Goal: Transaction & Acquisition: Purchase product/service

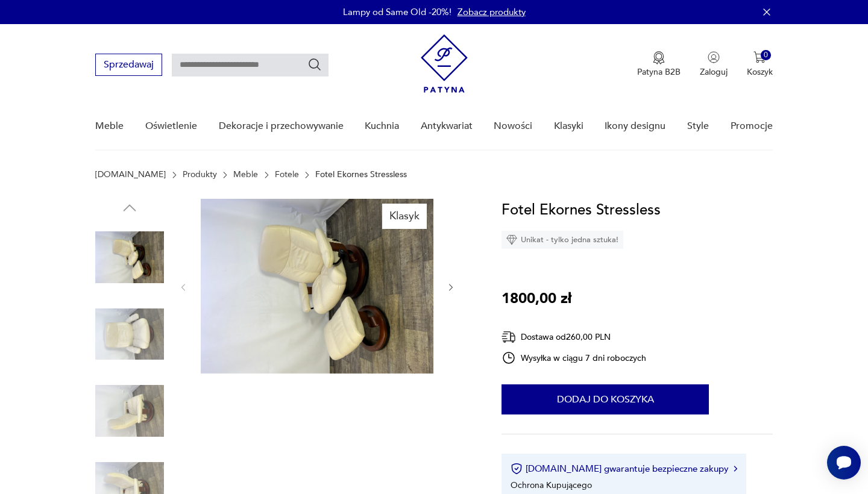
click at [450, 287] on icon "button" at bounding box center [451, 288] width 10 height 10
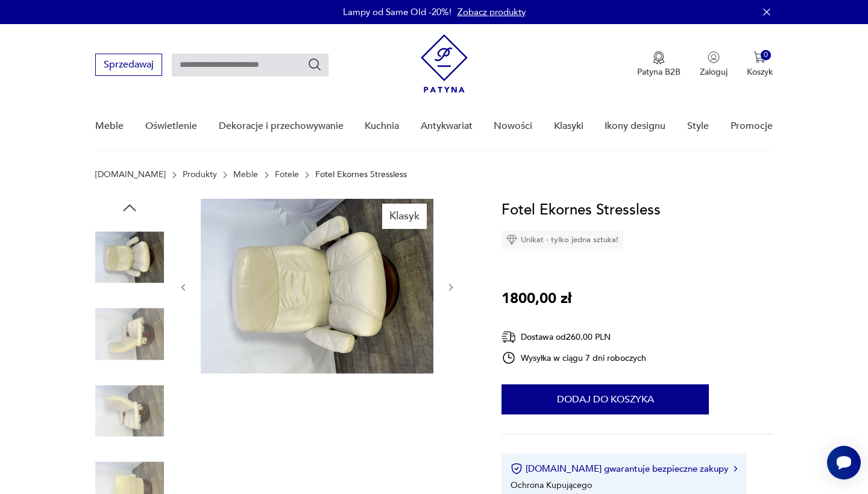
click at [450, 287] on icon "button" at bounding box center [451, 288] width 10 height 10
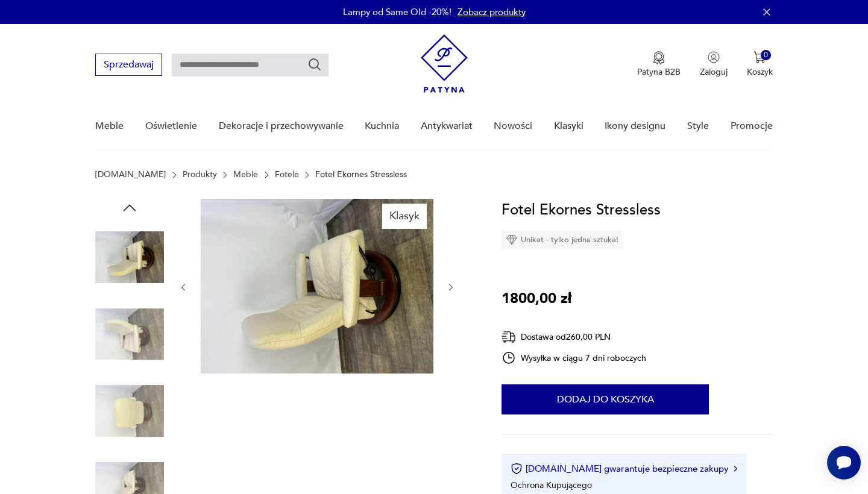
click at [450, 287] on icon "button" at bounding box center [451, 288] width 10 height 10
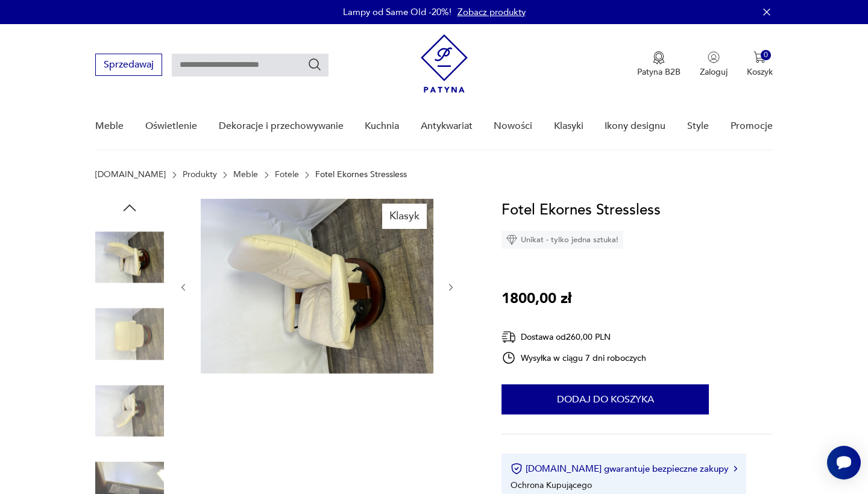
click at [450, 287] on icon "button" at bounding box center [451, 288] width 10 height 10
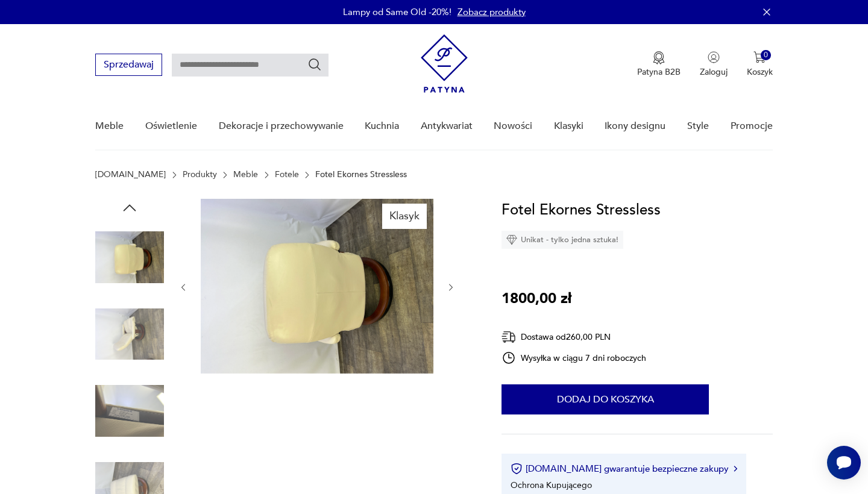
click at [450, 288] on icon "button" at bounding box center [451, 288] width 10 height 10
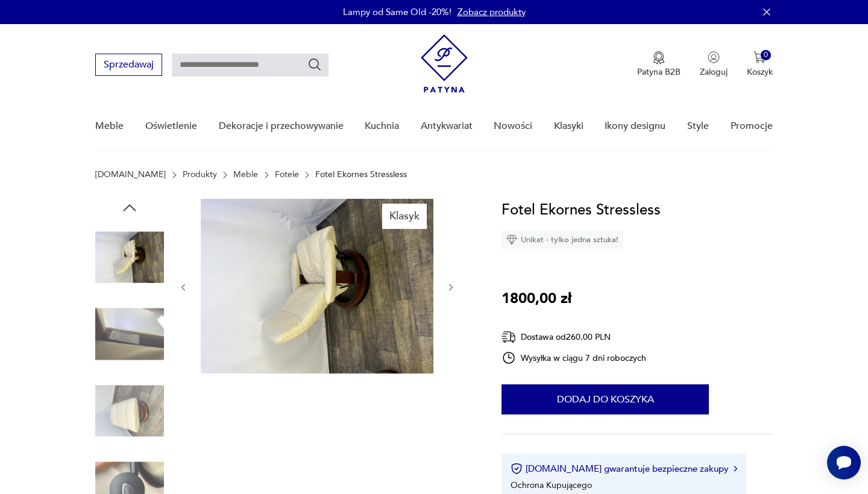
click at [450, 288] on icon "button" at bounding box center [451, 288] width 10 height 10
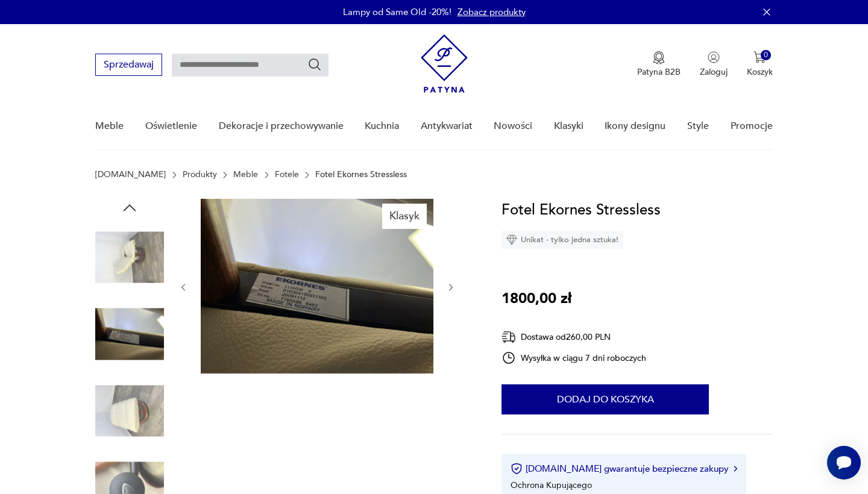
click at [450, 288] on icon "button" at bounding box center [451, 288] width 10 height 10
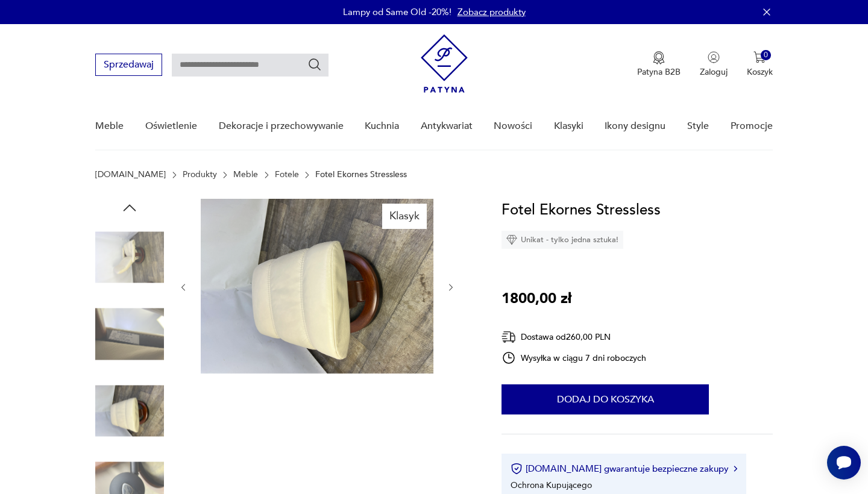
click at [450, 288] on icon "button" at bounding box center [451, 288] width 10 height 10
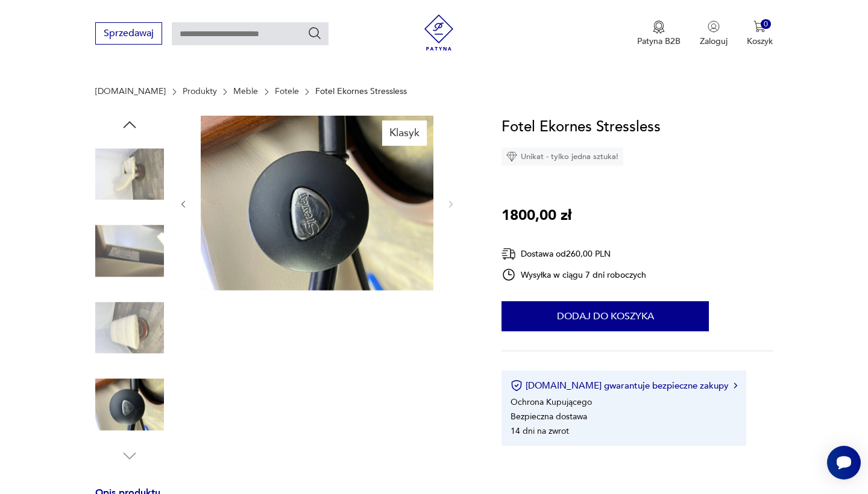
scroll to position [109, 0]
